Goal: Information Seeking & Learning: Learn about a topic

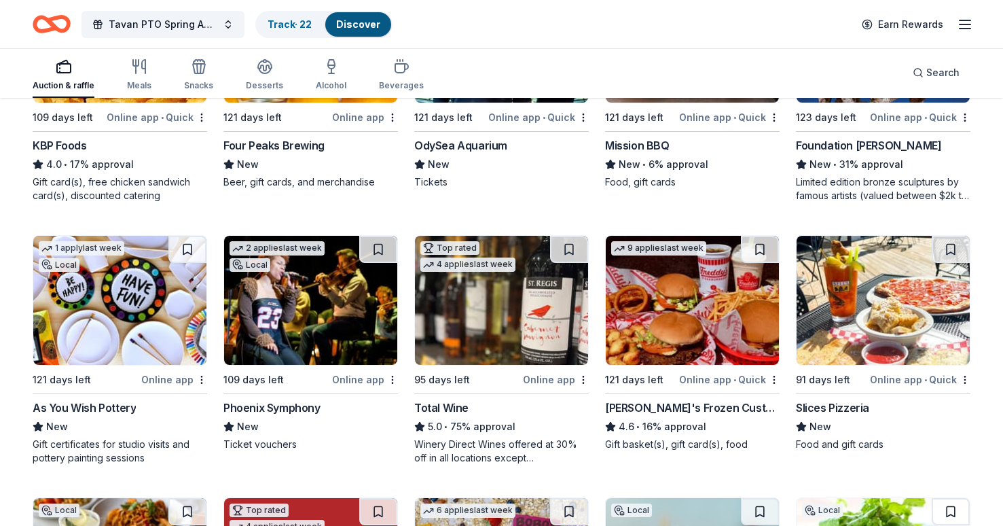
scroll to position [833, 0]
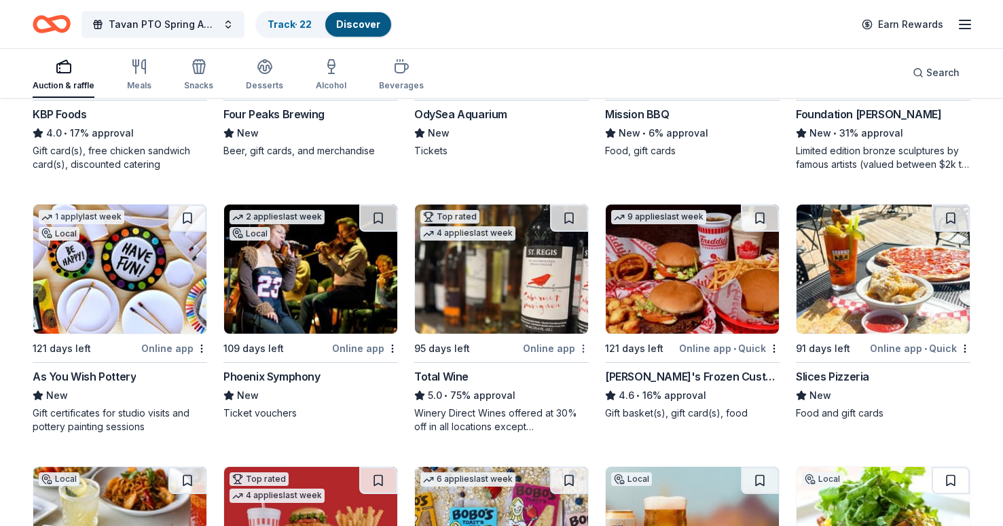
drag, startPoint x: 581, startPoint y: 352, endPoint x: 551, endPoint y: 348, distance: 30.2
click at [516, 399] on div "5.0 • 75% approval" at bounding box center [501, 395] width 175 height 16
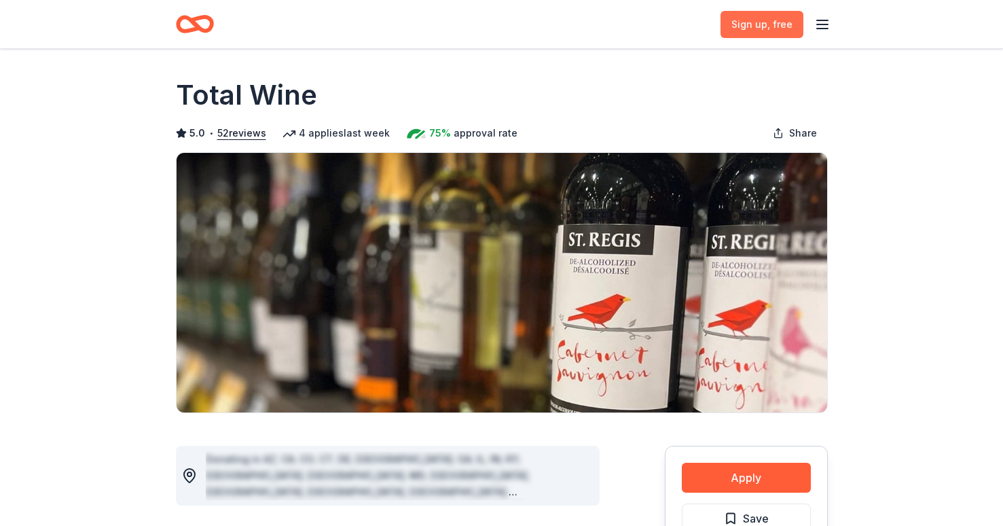
click at [777, 24] on span ", free" at bounding box center [779, 24] width 25 height 12
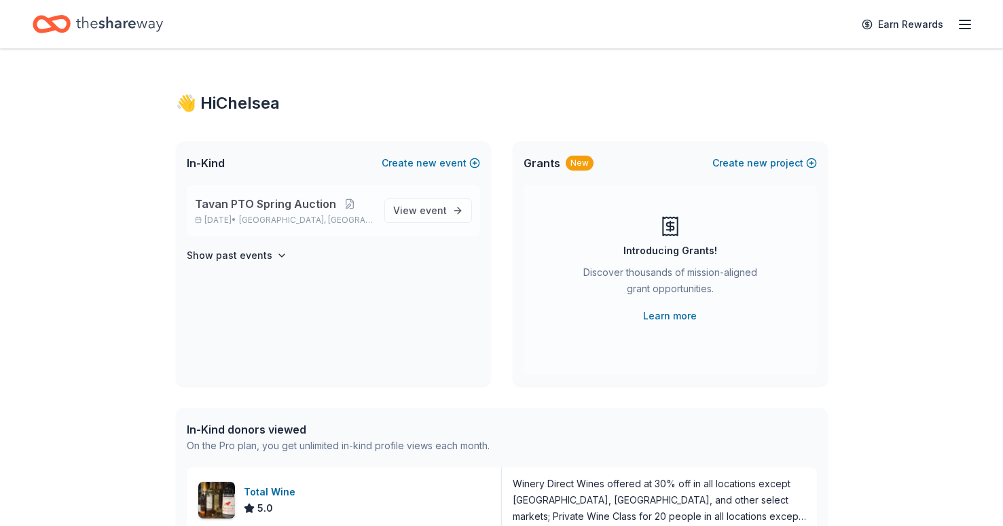
click at [310, 202] on span "Tavan PTO Spring Auction" at bounding box center [265, 204] width 141 height 16
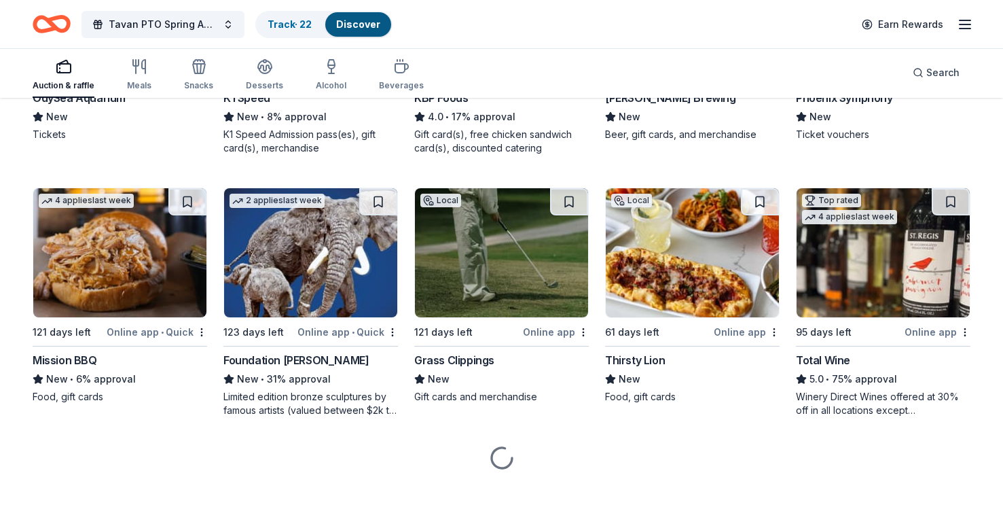
scroll to position [1373, 0]
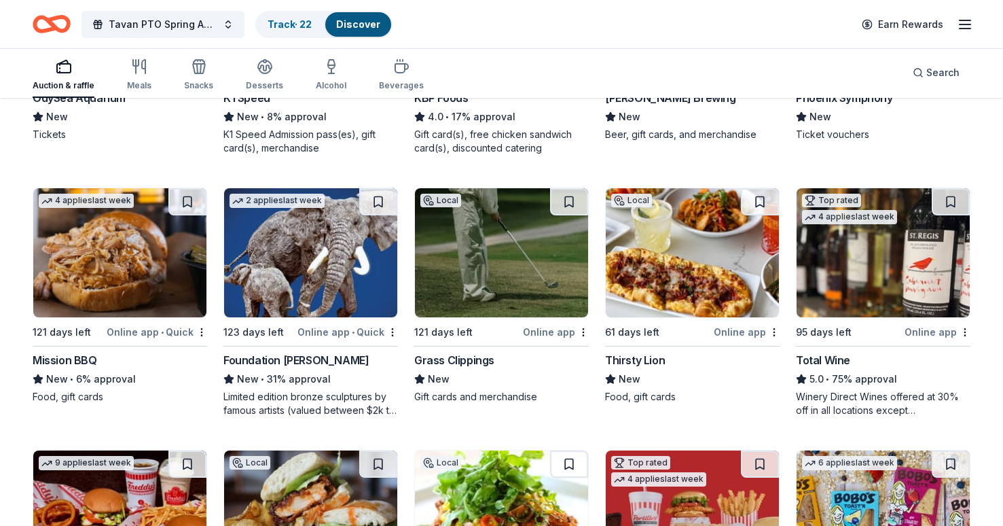
click at [877, 268] on img at bounding box center [883, 252] width 173 height 129
